Goal: Transaction & Acquisition: Purchase product/service

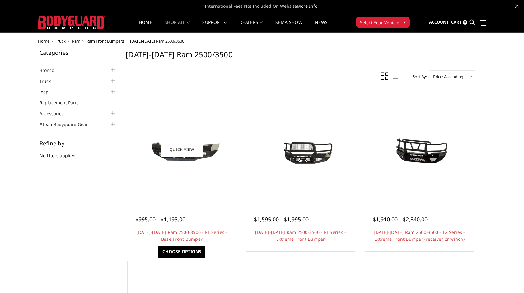
click at [182, 222] on span "$995.00 - $1,195.00" at bounding box center [160, 218] width 50 height 7
click at [183, 254] on link "Choose Options" at bounding box center [182, 252] width 47 height 12
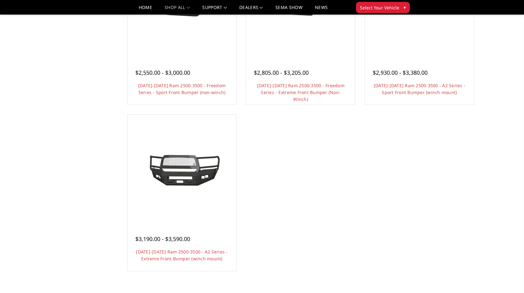
scroll to position [498, 0]
